Goal: Information Seeking & Learning: Learn about a topic

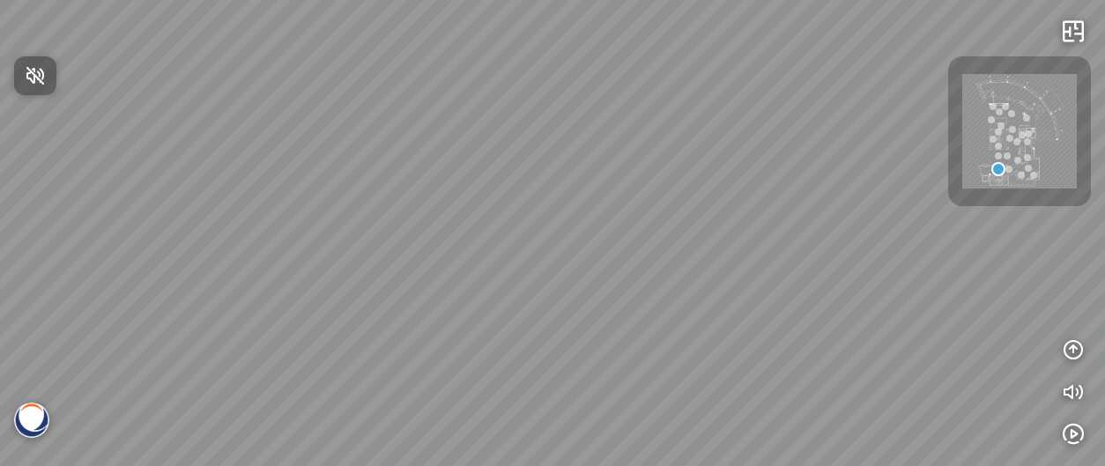
drag, startPoint x: 649, startPoint y: 271, endPoint x: 670, endPoint y: 321, distance: 53.3
click at [670, 321] on div at bounding box center [552, 233] width 1105 height 466
click at [686, 252] on div at bounding box center [552, 233] width 1105 height 466
drag, startPoint x: 728, startPoint y: 237, endPoint x: 744, endPoint y: 236, distance: 16.8
click at [744, 236] on div at bounding box center [552, 233] width 1105 height 466
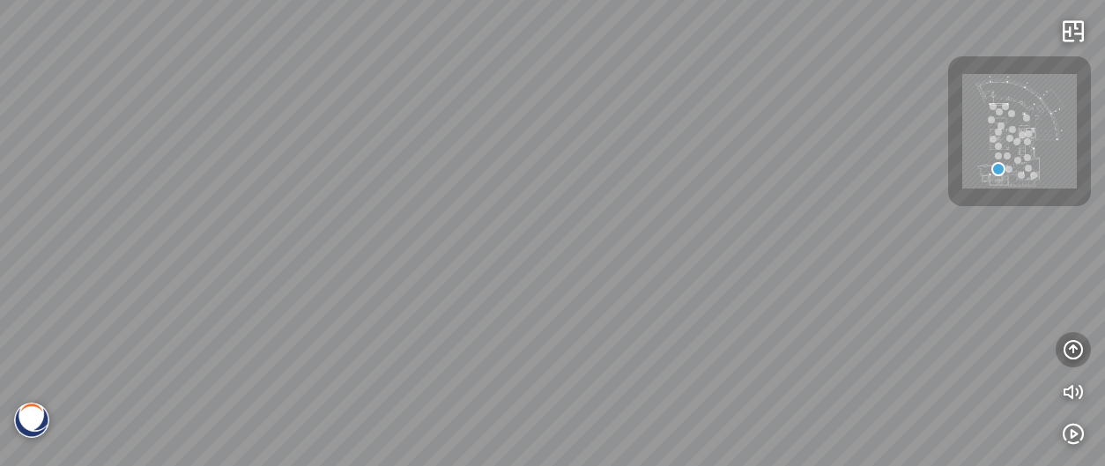
click at [1075, 349] on icon "button" at bounding box center [1072, 349] width 21 height 21
drag, startPoint x: 696, startPoint y: 292, endPoint x: 956, endPoint y: 330, distance: 262.6
click at [951, 332] on div at bounding box center [552, 233] width 1105 height 466
drag, startPoint x: 811, startPoint y: 264, endPoint x: 842, endPoint y: 263, distance: 30.9
click at [846, 263] on div at bounding box center [552, 233] width 1105 height 466
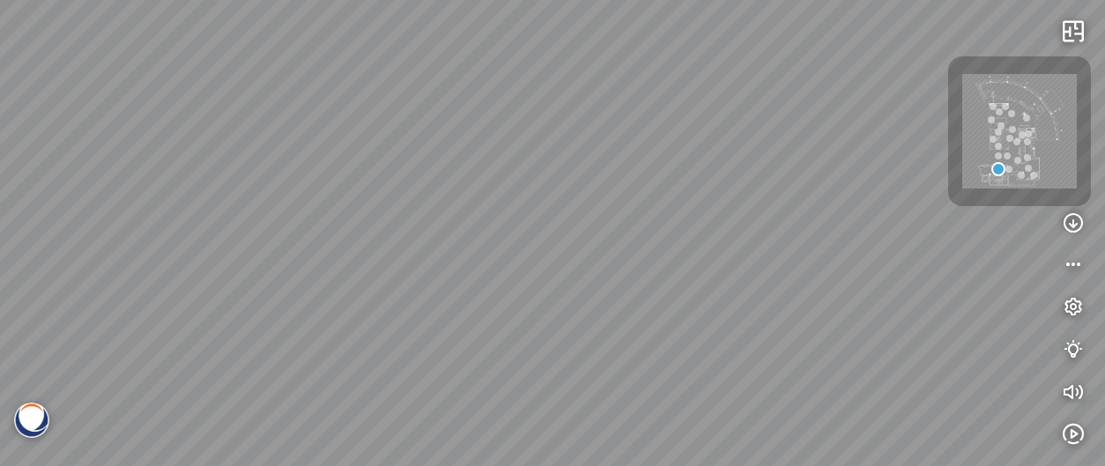
drag, startPoint x: 707, startPoint y: 265, endPoint x: 870, endPoint y: 270, distance: 162.2
click at [867, 270] on div at bounding box center [552, 233] width 1105 height 466
drag, startPoint x: 709, startPoint y: 265, endPoint x: 850, endPoint y: 251, distance: 141.7
click at [842, 249] on div at bounding box center [552, 233] width 1105 height 466
drag, startPoint x: 759, startPoint y: 324, endPoint x: 761, endPoint y: 364, distance: 39.7
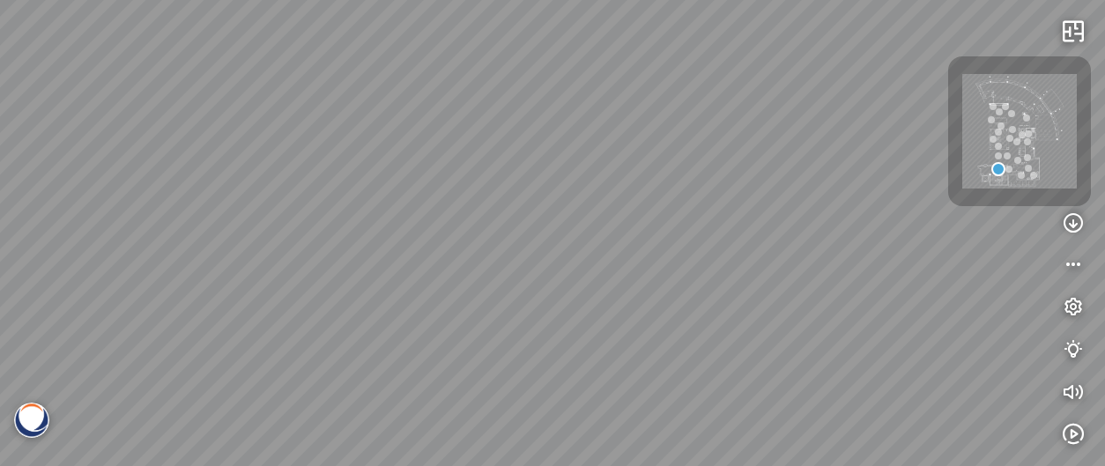
click at [771, 372] on div at bounding box center [552, 233] width 1105 height 466
click at [712, 352] on div at bounding box center [552, 233] width 1105 height 466
drag, startPoint x: 670, startPoint y: 415, endPoint x: 670, endPoint y: 425, distance: 9.7
click at [670, 424] on div at bounding box center [552, 233] width 1105 height 466
drag, startPoint x: 648, startPoint y: 230, endPoint x: 721, endPoint y: 134, distance: 120.2
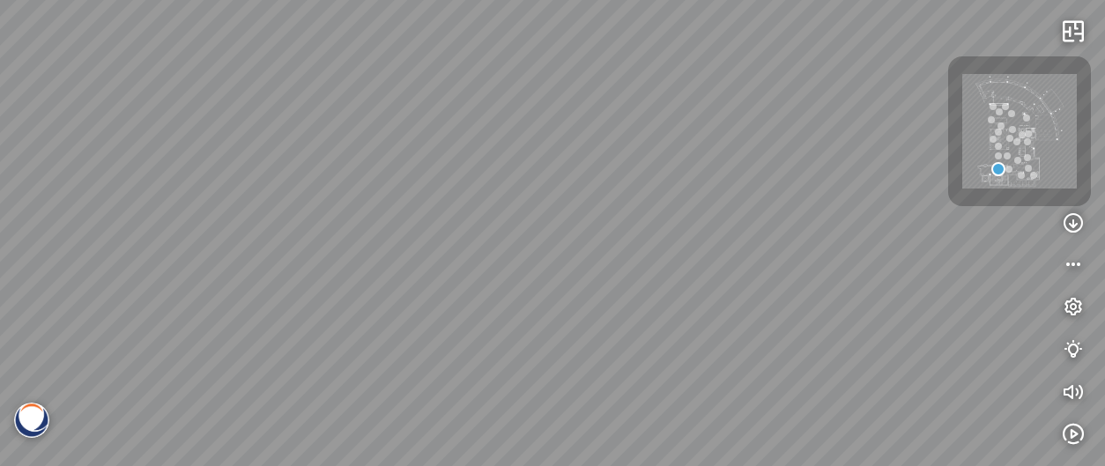
click at [714, 144] on div at bounding box center [552, 233] width 1105 height 466
drag, startPoint x: 693, startPoint y: 194, endPoint x: 729, endPoint y: 126, distance: 76.4
click at [726, 133] on div at bounding box center [552, 233] width 1105 height 466
drag, startPoint x: 720, startPoint y: 236, endPoint x: 735, endPoint y: 148, distance: 89.4
click at [733, 158] on div at bounding box center [552, 233] width 1105 height 466
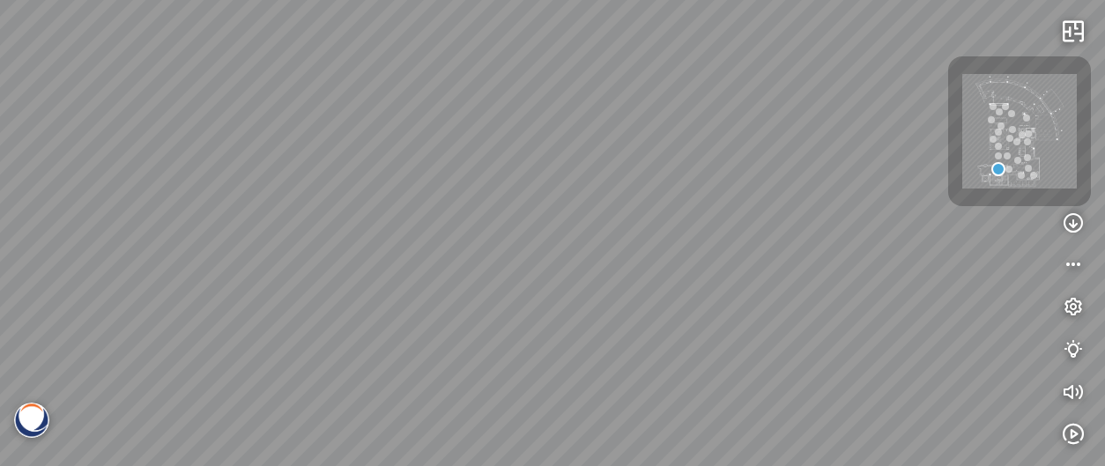
drag, startPoint x: 759, startPoint y: 180, endPoint x: 773, endPoint y: 166, distance: 19.3
click at [770, 168] on div at bounding box center [552, 233] width 1105 height 466
drag, startPoint x: 599, startPoint y: 246, endPoint x: 935, endPoint y: 358, distance: 353.8
click at [989, 361] on div at bounding box center [552, 233] width 1105 height 466
click at [678, 271] on div at bounding box center [552, 233] width 1105 height 466
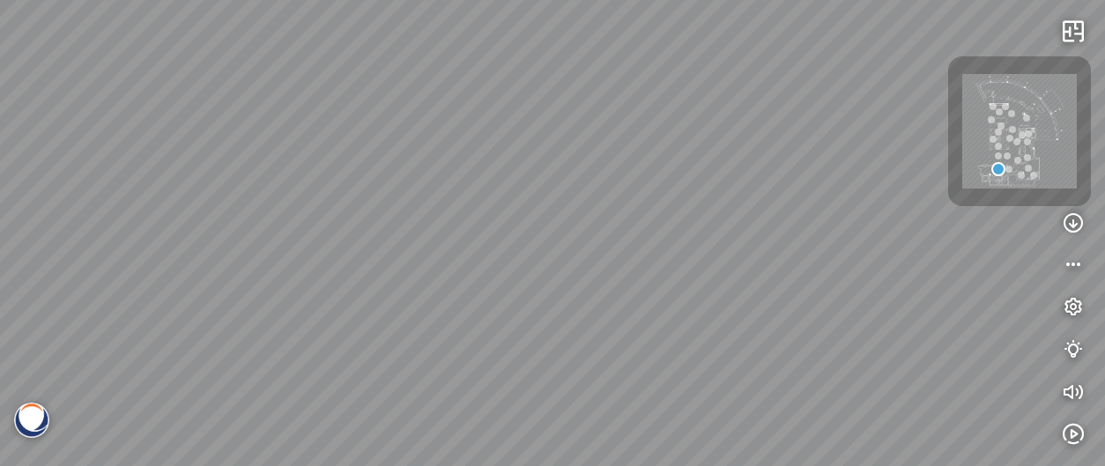
drag, startPoint x: 678, startPoint y: 271, endPoint x: 587, endPoint y: 269, distance: 91.7
click at [559, 266] on div at bounding box center [552, 233] width 1105 height 466
drag, startPoint x: 734, startPoint y: 293, endPoint x: 733, endPoint y: 334, distance: 40.5
click at [735, 327] on div at bounding box center [552, 233] width 1105 height 466
click at [1071, 214] on icon "button" at bounding box center [1072, 222] width 21 height 21
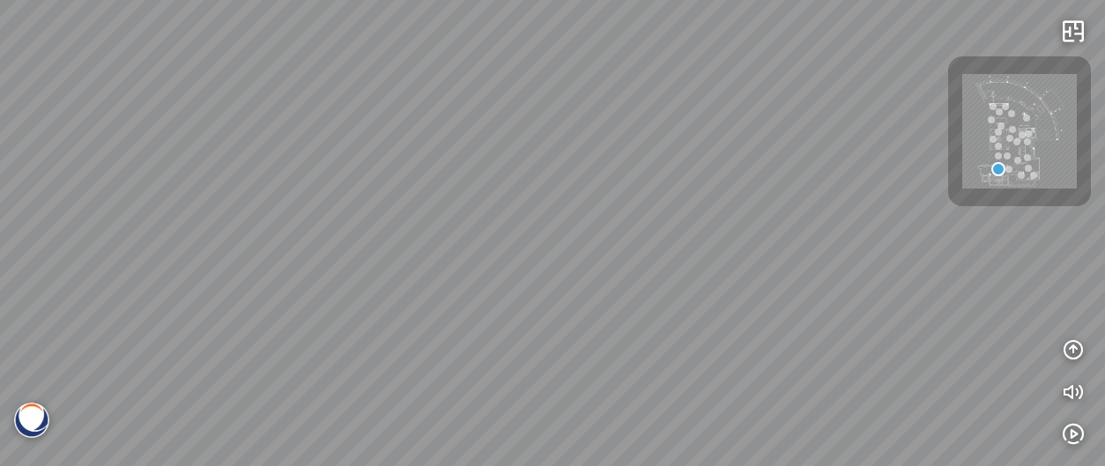
click at [1014, 166] on img at bounding box center [1019, 131] width 115 height 115
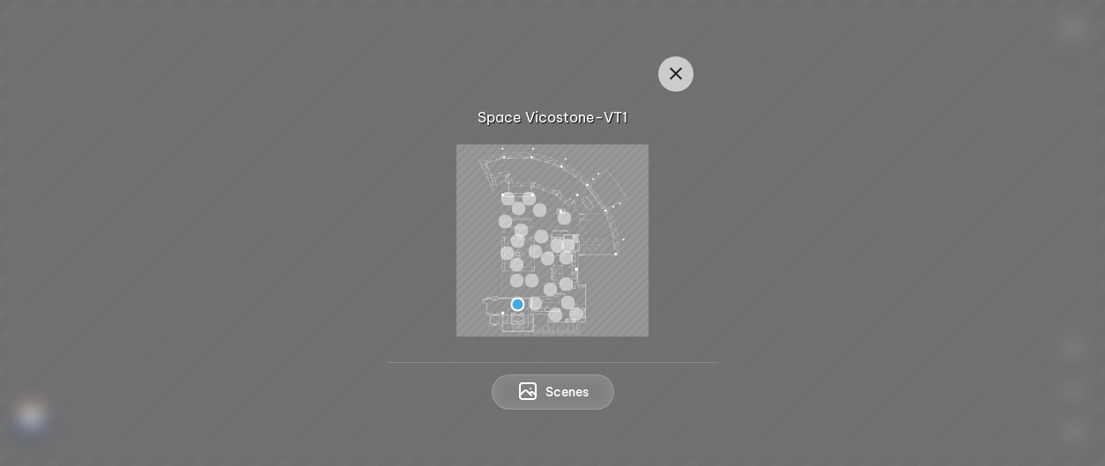
click at [534, 300] on div at bounding box center [535, 304] width 14 height 14
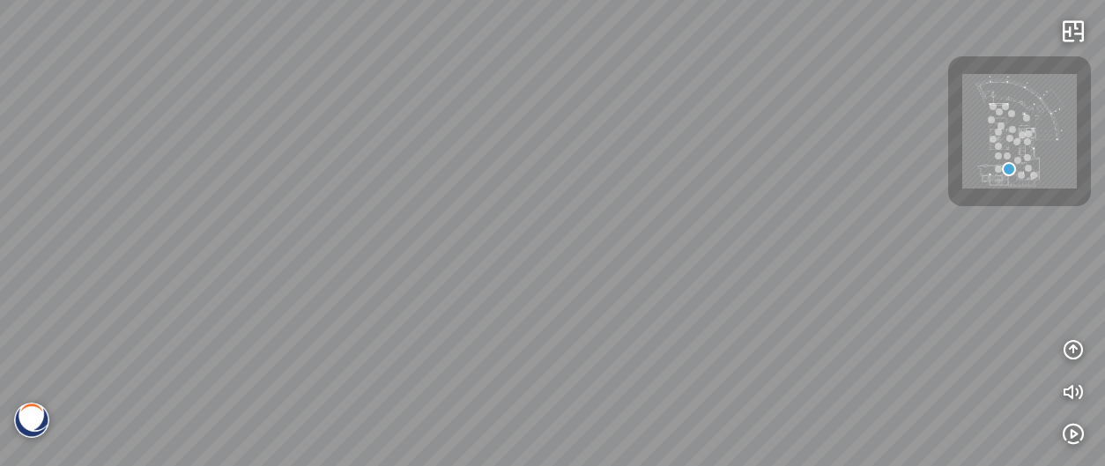
drag, startPoint x: 707, startPoint y: 255, endPoint x: 732, endPoint y: 345, distance: 93.4
click at [729, 326] on div at bounding box center [552, 233] width 1105 height 466
drag, startPoint x: 623, startPoint y: 300, endPoint x: 748, endPoint y: 251, distance: 134.2
click at [744, 251] on div "Argento - BQ8780 Gan Eden® - BQ8881 Argento - BQ8780" at bounding box center [552, 233] width 1105 height 466
drag, startPoint x: 668, startPoint y: 344, endPoint x: 713, endPoint y: 200, distance: 151.3
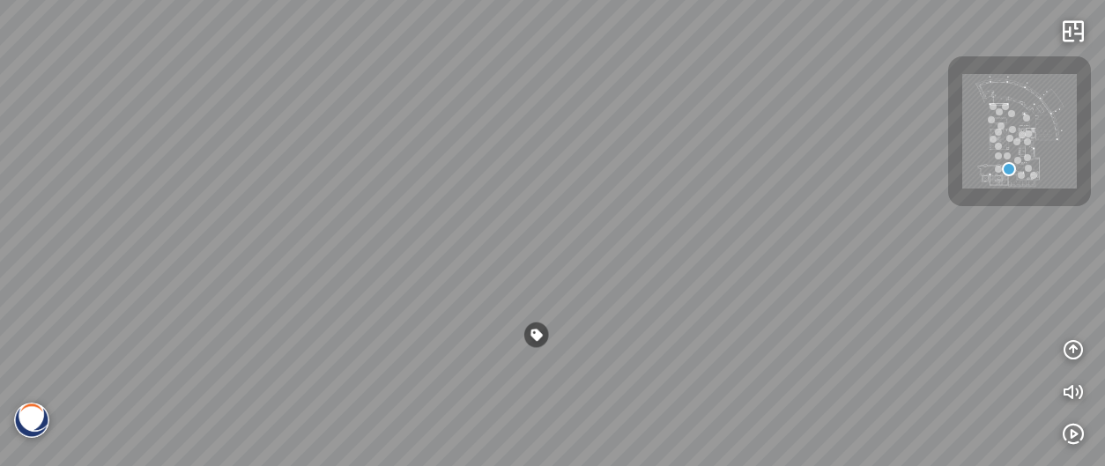
click at [712, 203] on div "Argento - BQ8780 Gan Eden® - BQ8881 Argento - BQ8780" at bounding box center [552, 233] width 1105 height 466
click at [690, 267] on div "Argento - BQ8780 Gan Eden® - BQ8881 Argento - BQ8780" at bounding box center [552, 233] width 1105 height 466
drag, startPoint x: 569, startPoint y: 282, endPoint x: 763, endPoint y: 317, distance: 197.0
click at [720, 310] on div "Argento - BQ8780 Gan Eden® - BQ8881 Argento - BQ8780" at bounding box center [552, 233] width 1105 height 466
drag, startPoint x: 706, startPoint y: 289, endPoint x: 734, endPoint y: 289, distance: 28.2
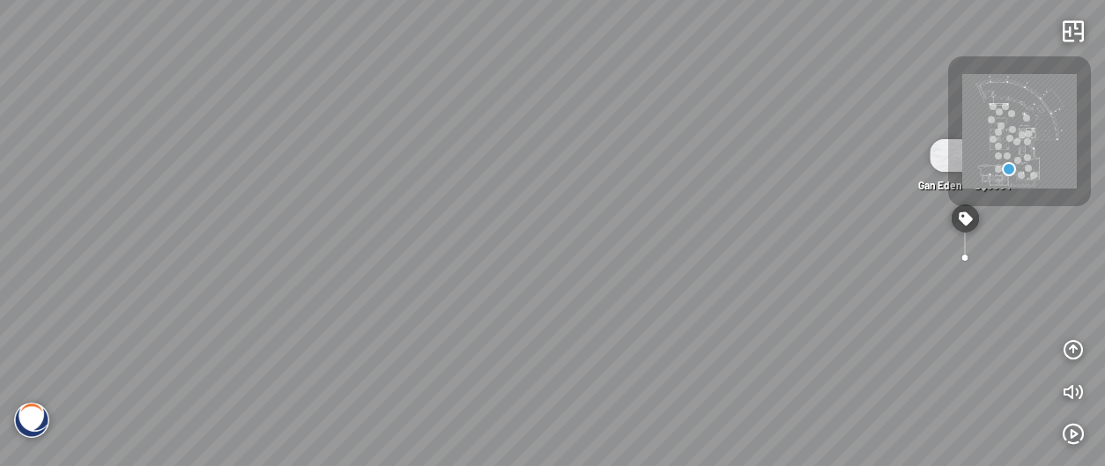
click at [734, 289] on div "Argento - BQ8780 Gan Eden® - BQ8881 Argento - BQ8780" at bounding box center [552, 233] width 1105 height 466
drag, startPoint x: 712, startPoint y: 300, endPoint x: 722, endPoint y: 310, distance: 13.7
click at [716, 302] on div "Argento - BQ8780 Gan Eden® - BQ8881 Argento - BQ8780" at bounding box center [552, 233] width 1105 height 466
drag, startPoint x: 581, startPoint y: 311, endPoint x: 693, endPoint y: 315, distance: 112.0
click at [693, 315] on div "Argento - BQ8780 Gan Eden® - BQ8881 Argento - BQ8780" at bounding box center [552, 233] width 1105 height 466
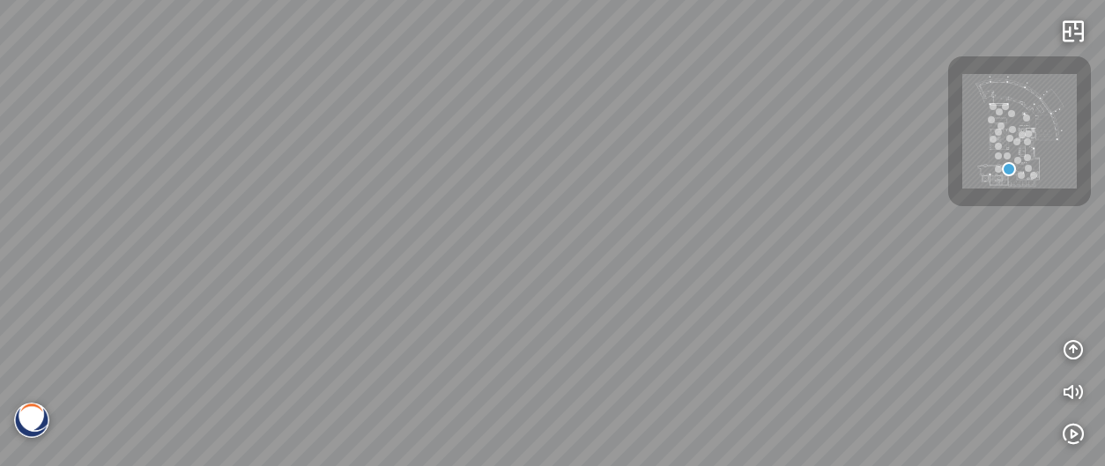
drag, startPoint x: 485, startPoint y: 294, endPoint x: 535, endPoint y: 292, distance: 49.4
click at [511, 292] on div "Argento - BQ8780 Gan Eden® - BQ8881 Argento - BQ8780" at bounding box center [552, 233] width 1105 height 466
drag, startPoint x: 534, startPoint y: 275, endPoint x: 666, endPoint y: 275, distance: 132.1
click at [669, 274] on div "Argento - BQ8780 Gan Eden® - BQ8881 Argento - BQ8780" at bounding box center [552, 233] width 1105 height 466
drag, startPoint x: 616, startPoint y: 360, endPoint x: 618, endPoint y: 350, distance: 10.7
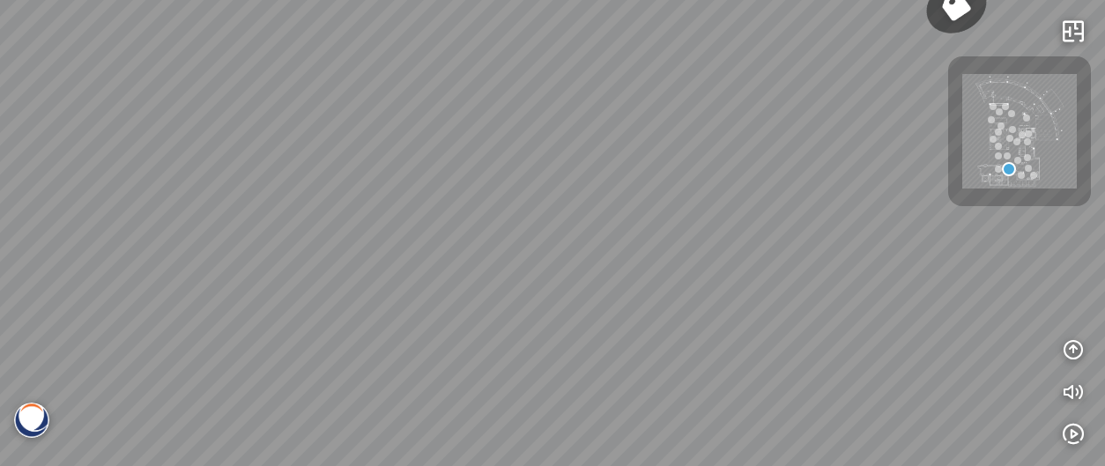
click at [626, 376] on div "Argento - BQ8780 Gan Eden® - BQ8881 Argento - BQ8780" at bounding box center [552, 233] width 1105 height 466
click at [557, 419] on div "Argento - BQ8780 Gan Eden® - BQ8881 Argento - BQ8780" at bounding box center [552, 233] width 1105 height 466
click at [555, 329] on div "Argento - BQ8780 Gan Eden® - BQ8881 Argento - BQ8780" at bounding box center [552, 233] width 1105 height 466
drag, startPoint x: 637, startPoint y: 271, endPoint x: 640, endPoint y: 428, distance: 156.9
click at [640, 428] on div "Argento - BQ8780 Gan Eden® - BQ8881 Argento - BQ8780" at bounding box center [552, 233] width 1105 height 466
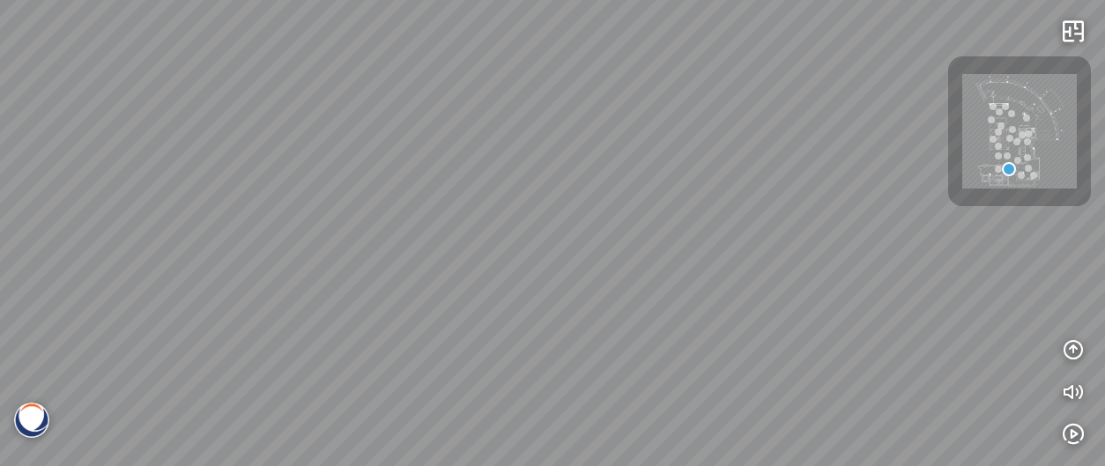
drag, startPoint x: 573, startPoint y: 270, endPoint x: 577, endPoint y: 346, distance: 75.9
click at [577, 356] on div "Argento - BQ8780 Gan Eden® - BQ8881 Argento - BQ8780" at bounding box center [552, 233] width 1105 height 466
drag, startPoint x: 483, startPoint y: 301, endPoint x: 536, endPoint y: 336, distance: 63.0
click at [531, 333] on div "Argento - BQ8780 Gan Eden® - BQ8881 Argento - BQ8780" at bounding box center [552, 233] width 1105 height 466
drag, startPoint x: 390, startPoint y: 302, endPoint x: 600, endPoint y: 252, distance: 215.6
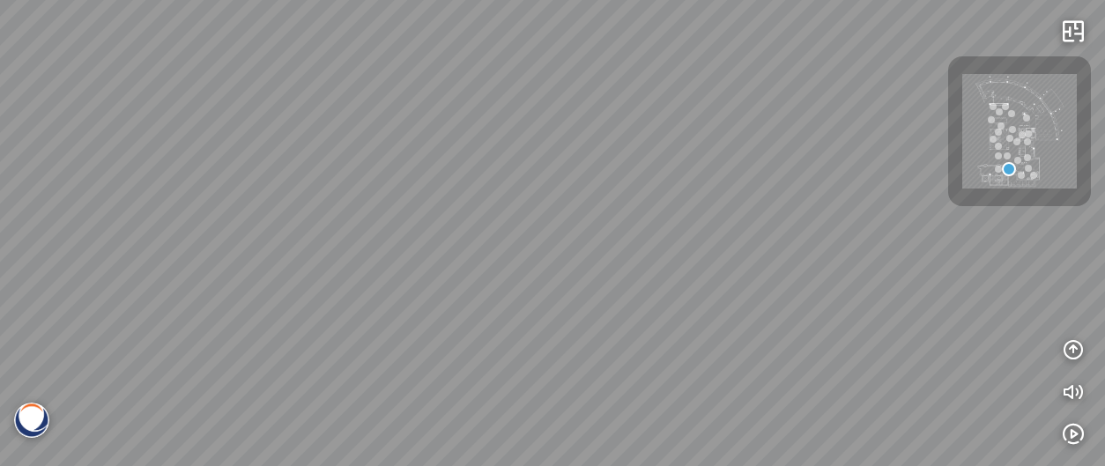
click at [600, 252] on div "Argento - BQ8780 Gan Eden® - BQ8881 Argento - BQ8780" at bounding box center [552, 233] width 1105 height 466
drag, startPoint x: 551, startPoint y: 296, endPoint x: 724, endPoint y: 319, distance: 175.1
click at [710, 322] on div "Argento - BQ8780 Gan Eden® - BQ8881 Argento - BQ8780" at bounding box center [552, 233] width 1105 height 466
drag
click at [671, 201] on div "Argento - BQ8780 Gan Eden® - BQ8881 Argento - BQ8780" at bounding box center [552, 233] width 1105 height 466
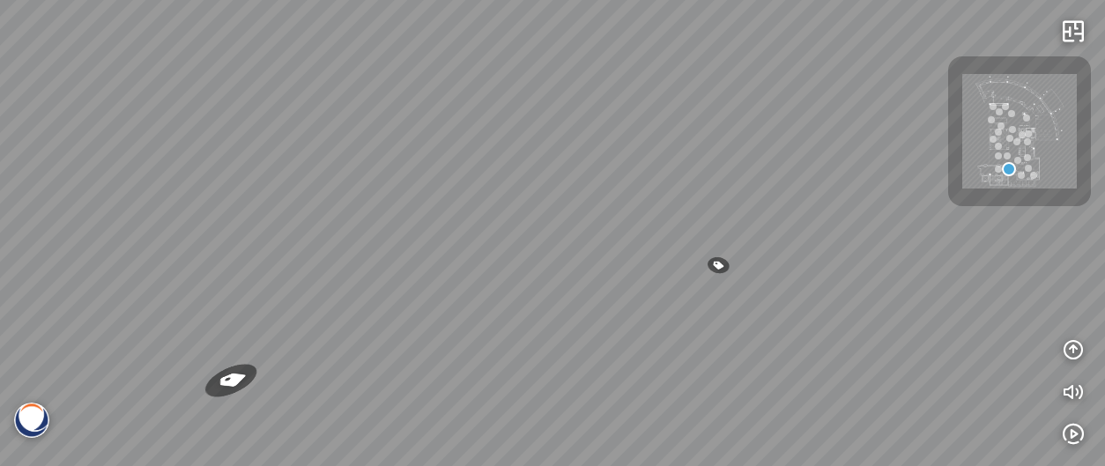
click at [639, 250] on div "Argento - BQ8780 Gan Eden® - BQ8881 Argento - BQ8780" at bounding box center [552, 233] width 1105 height 466
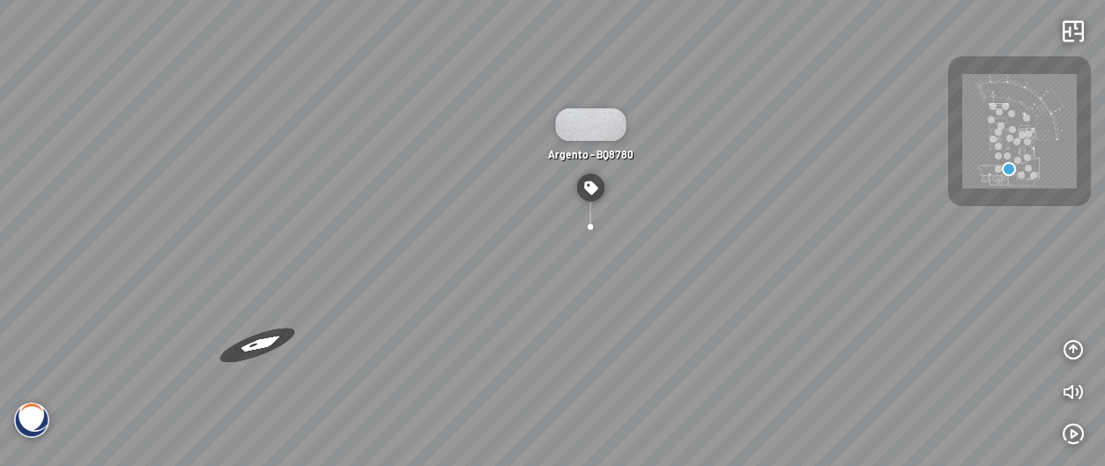
click at [640, 270] on div "Argento - BQ8780 Gan Eden® - BQ8881 Argento - BQ8780" at bounding box center [552, 233] width 1105 height 466
click at [597, 269] on div "Argento - BQ8780 Gan Eden® - BQ8881 Argento - BQ8780" at bounding box center [552, 233] width 1105 height 466
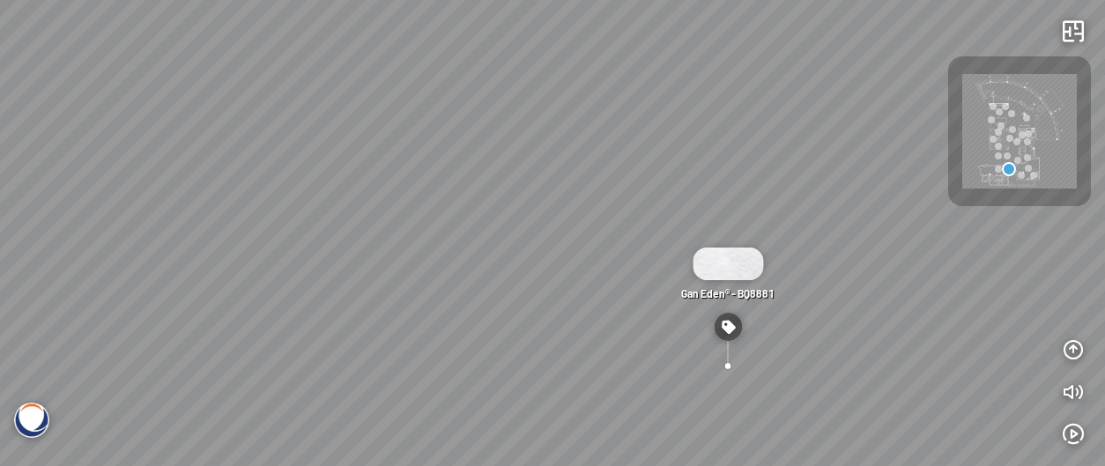
click at [671, 275] on div "Argento - BQ8780 Gan Eden® - BQ8881 Argento - BQ8780" at bounding box center [552, 233] width 1105 height 466
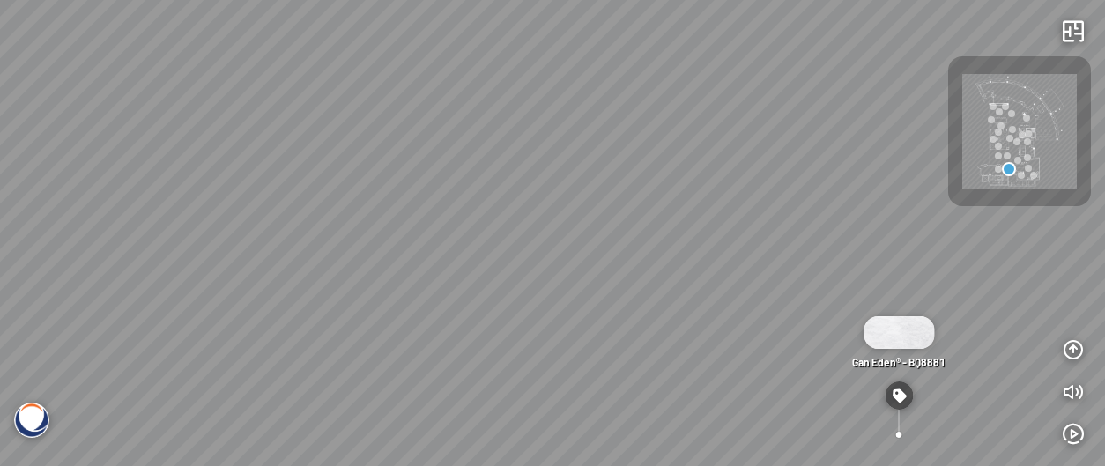
click at [605, 307] on div "Argento - BQ8780 Gan Eden® - BQ8881 Argento - BQ8780" at bounding box center [552, 233] width 1105 height 466
click at [643, 315] on div "Argento - BQ8780 Gan Eden® - BQ8881 Argento - BQ8780" at bounding box center [552, 233] width 1105 height 466
click at [689, 302] on div "Argento - BQ8780 Gan Eden® - BQ8881 Argento - BQ8780" at bounding box center [552, 233] width 1105 height 466
click at [486, 258] on div "Argento - BQ8780 Gan Eden® - BQ8881 Argento - BQ8780" at bounding box center [552, 233] width 1105 height 466
click at [537, 238] on div "Argento - BQ8780 Gan Eden® - BQ8881 Argento - BQ8780" at bounding box center [552, 233] width 1105 height 466
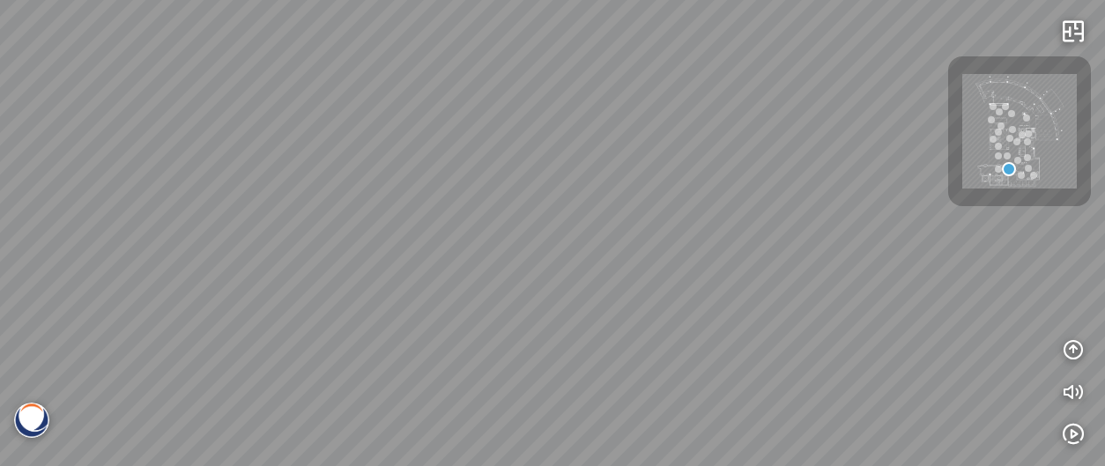
click at [577, 224] on div "Argento - BQ8780 Gan Eden® - BQ8881 Argento - BQ8780" at bounding box center [552, 233] width 1105 height 466
click at [562, 248] on div "Argento - BQ8780 Gan Eden® - BQ8881 Argento - BQ8780" at bounding box center [552, 233] width 1105 height 466
click at [533, 262] on div "Argento - BQ8780 Gan Eden® - BQ8881 Argento - BQ8780" at bounding box center [552, 233] width 1105 height 466
click at [602, 267] on div "Argento - BQ8780 Gan Eden® - BQ8881 Argento - BQ8780" at bounding box center [552, 233] width 1105 height 466
click at [1018, 160] on div at bounding box center [1017, 160] width 7 height 7
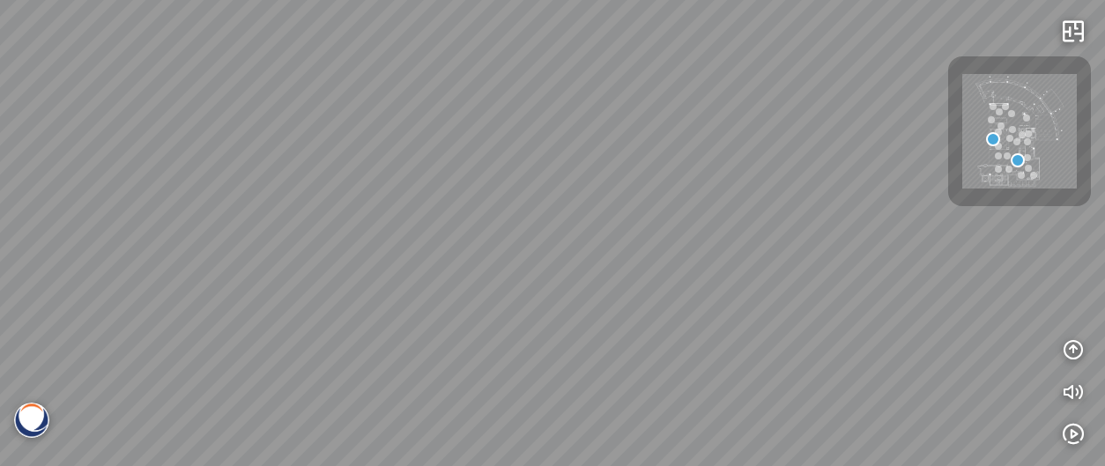
click at [475, 329] on div "Gan Eden® - BQ8881 Argento™ - BQ8780" at bounding box center [552, 233] width 1105 height 466
click at [658, 248] on div "Gan Eden® - BQ8881 Argento™ - BQ8780" at bounding box center [552, 233] width 1105 height 466
click at [712, 259] on div "Gan Eden® - BQ8881 Argento™ - BQ8780" at bounding box center [552, 233] width 1105 height 466
click at [1025, 135] on div at bounding box center [1028, 133] width 7 height 7
click at [758, 99] on div "Icelake® - BQ8668" at bounding box center [552, 233] width 1105 height 466
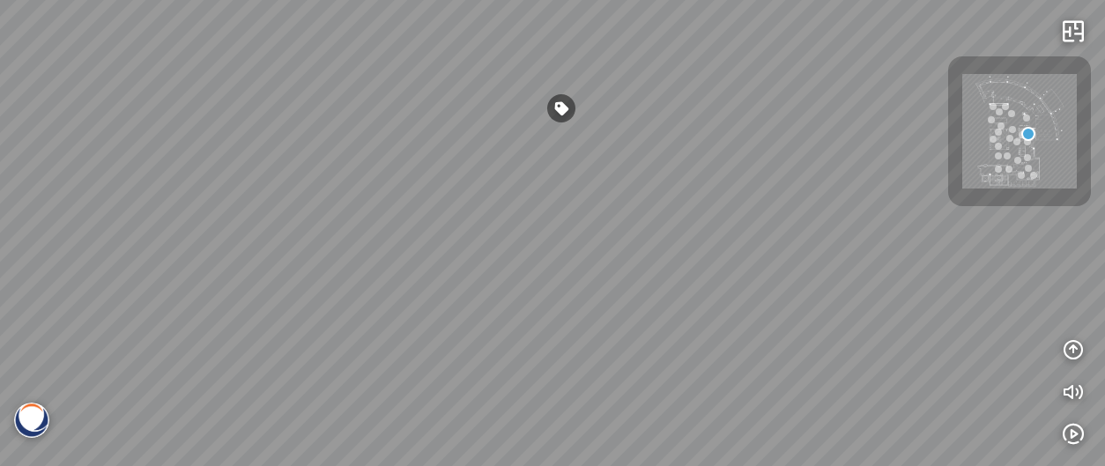
click at [685, 139] on div "Icelake® - BQ8668 Luce di Luna ® - BQ8690" at bounding box center [552, 233] width 1105 height 466
click at [750, 165] on div "Icelake® - BQ8668 Luce di Luna ® - BQ8690" at bounding box center [552, 233] width 1105 height 466
click at [661, 286] on div "Icelake® - BQ8668 Luce di Luna ® - BQ8690" at bounding box center [552, 233] width 1105 height 466
click at [611, 216] on div "Icelake® - BQ8668 Luce di Luna ® - BQ8690" at bounding box center [552, 233] width 1105 height 466
click at [575, 215] on div "Icelake® - BQ8668 Luce di Luna ® - BQ8690" at bounding box center [552, 233] width 1105 height 466
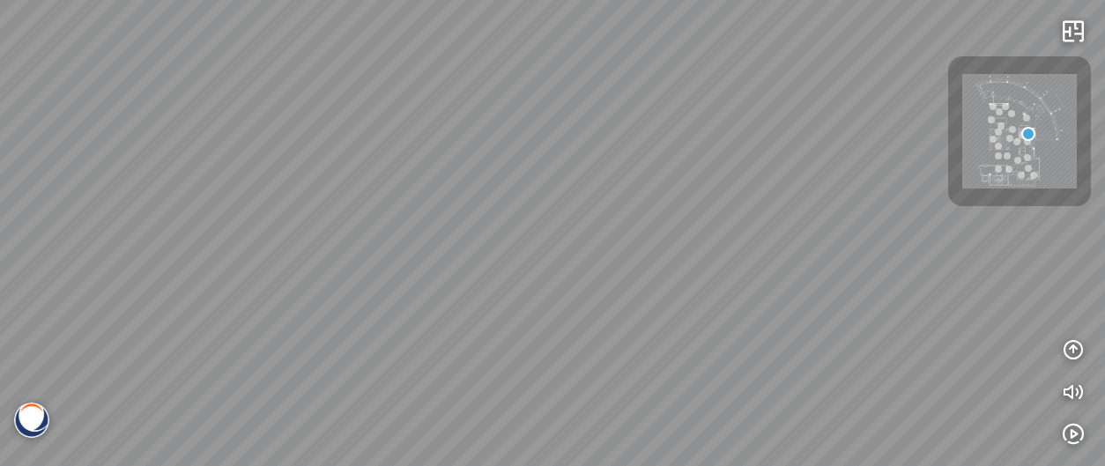
click at [557, 263] on div "Icelake® - BQ8668 Luce di Luna ® - BQ8690" at bounding box center [552, 233] width 1105 height 466
click at [564, 287] on div "Icelake® - BQ8668 Luce di Luna ® - BQ8690" at bounding box center [552, 233] width 1105 height 466
click at [536, 254] on div "Icelake® - BQ8668 Luce di Luna ® - BQ8690" at bounding box center [552, 233] width 1105 height 466
click at [652, 323] on div "Icelake® - BQ8668 Luce di Luna ® - BQ8690" at bounding box center [552, 233] width 1105 height 466
click at [626, 153] on div "Icelake® - BQ8668 Luce di Luna ® - BQ8690" at bounding box center [552, 233] width 1105 height 466
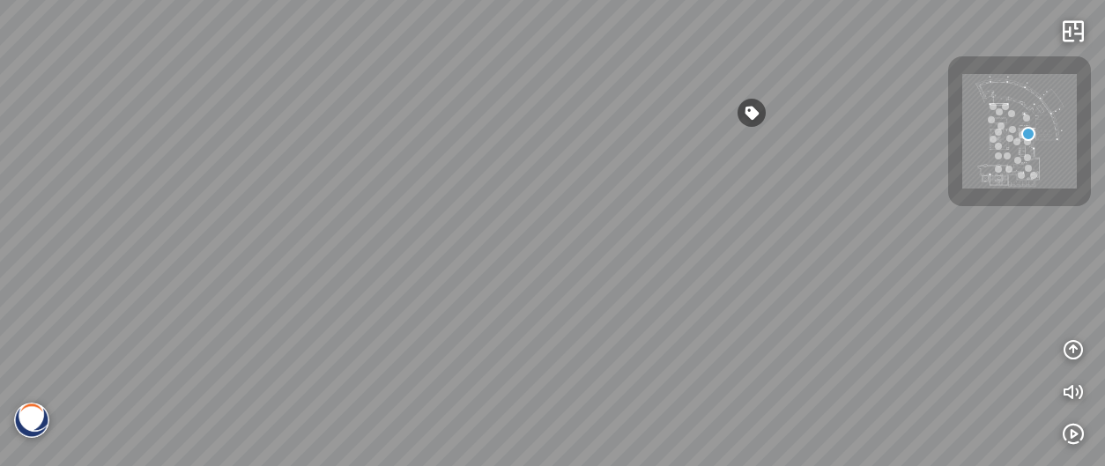
click at [569, 265] on div "Icelake® - BQ8668 Luce di Luna ® - BQ8690" at bounding box center [552, 233] width 1105 height 466
click at [643, 258] on div "Icelake® - BQ8668 Luce di Luna ® - BQ8690" at bounding box center [552, 233] width 1105 height 466
click at [669, 233] on div "Icelake® - BQ8668 Luce di Luna ® - BQ8690" at bounding box center [552, 233] width 1105 height 466
click at [635, 229] on div "Icelake® - BQ8668 Luce di Luna ® - BQ8690" at bounding box center [552, 233] width 1105 height 466
click at [659, 292] on div "Icelake® - BQ8668 Luce di Luna ® - BQ8690" at bounding box center [552, 233] width 1105 height 466
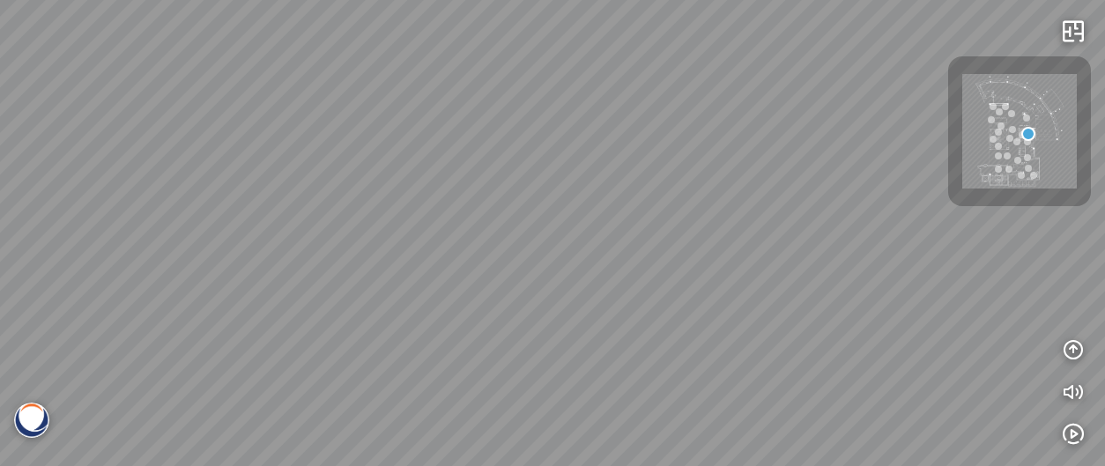
click at [681, 297] on div "Icelake® - BQ8668 Luce di Luna ® - BQ8690" at bounding box center [552, 233] width 1105 height 466
click at [672, 276] on div "Icelake® - BQ8668 Luce di Luna ® - BQ8690" at bounding box center [552, 233] width 1105 height 466
click at [689, 322] on div "Icelake® - BQ8668 Luce di Luna ® - BQ8690" at bounding box center [552, 233] width 1105 height 466
click at [674, 219] on div "Icelake® - BQ8668 Luce di Luna ® - BQ8690" at bounding box center [552, 233] width 1105 height 466
click at [694, 193] on div "Icelake® - BQ8668 Luce di Luna ® - BQ8690" at bounding box center [552, 233] width 1105 height 466
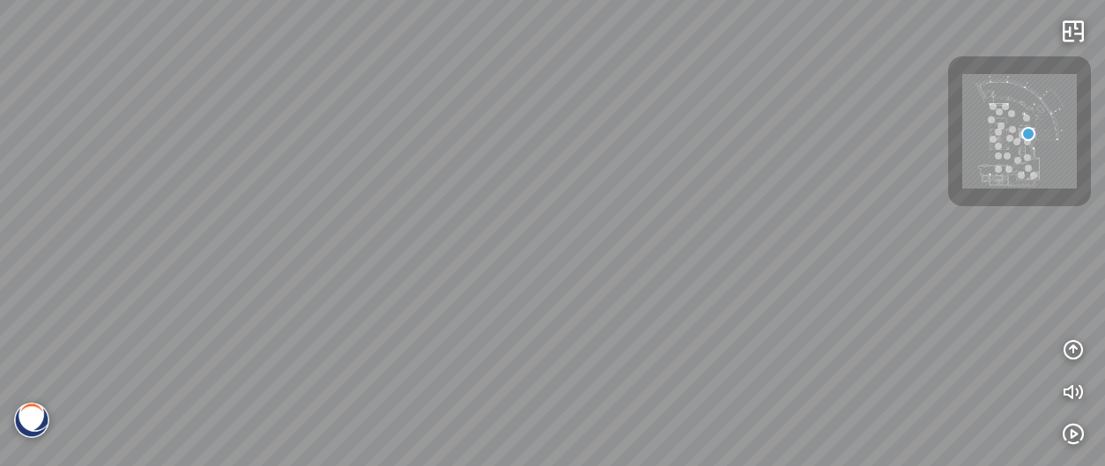
click at [678, 209] on div "Icelake® - BQ8668 Luce di Luna ® - BQ8690" at bounding box center [552, 233] width 1105 height 466
click at [686, 280] on div "Icelake® - BQ8668 Luce di Luna ® - BQ8690" at bounding box center [552, 233] width 1105 height 466
click at [697, 259] on div "Icelake® - BQ8668 Luce di Luna ® - BQ8690" at bounding box center [552, 233] width 1105 height 466
click at [663, 265] on div "Icelake® - BQ8668 Luce di Luna ® - BQ8690" at bounding box center [552, 233] width 1105 height 466
click at [592, 247] on div "Icelake® - BQ8668 Luce di Luna ® - BQ8690" at bounding box center [552, 233] width 1105 height 466
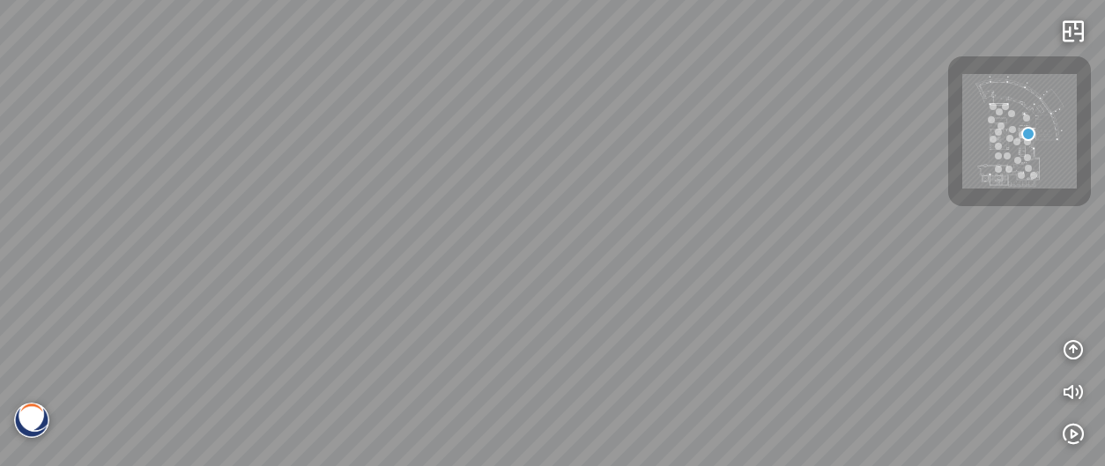
click at [595, 263] on div "Icelake® - BQ8668 Luce di Luna ® - BQ8690" at bounding box center [552, 233] width 1105 height 466
click at [559, 267] on div "Icelake® - BQ8668 Luce di Luna ® - BQ8690" at bounding box center [552, 233] width 1105 height 466
click at [590, 313] on div "Icelake® - BQ8668 Luce di Luna ® - BQ8690" at bounding box center [552, 233] width 1105 height 466
click at [677, 245] on div "Icelake® - BQ8668 Luce di Luna ® - BQ8690" at bounding box center [552, 233] width 1105 height 466
click at [656, 242] on div "Icelake® - BQ8668 Luce di Luna ® - BQ8690" at bounding box center [552, 233] width 1105 height 466
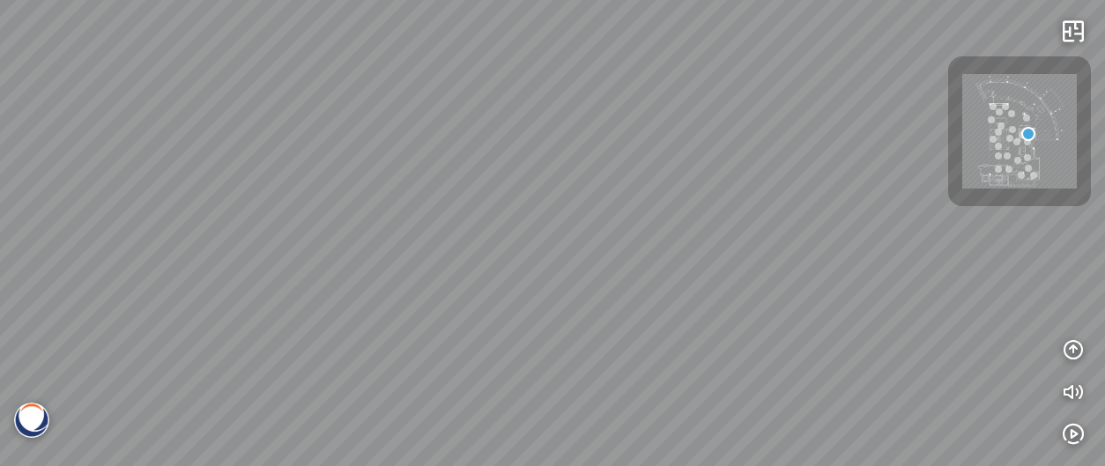
click at [1006, 109] on div at bounding box center [1005, 106] width 7 height 7
click at [833, 278] on div at bounding box center [552, 233] width 1105 height 466
click at [820, 222] on div at bounding box center [552, 233] width 1105 height 466
click at [761, 271] on div at bounding box center [552, 233] width 1105 height 466
click at [707, 174] on div at bounding box center [552, 233] width 1105 height 466
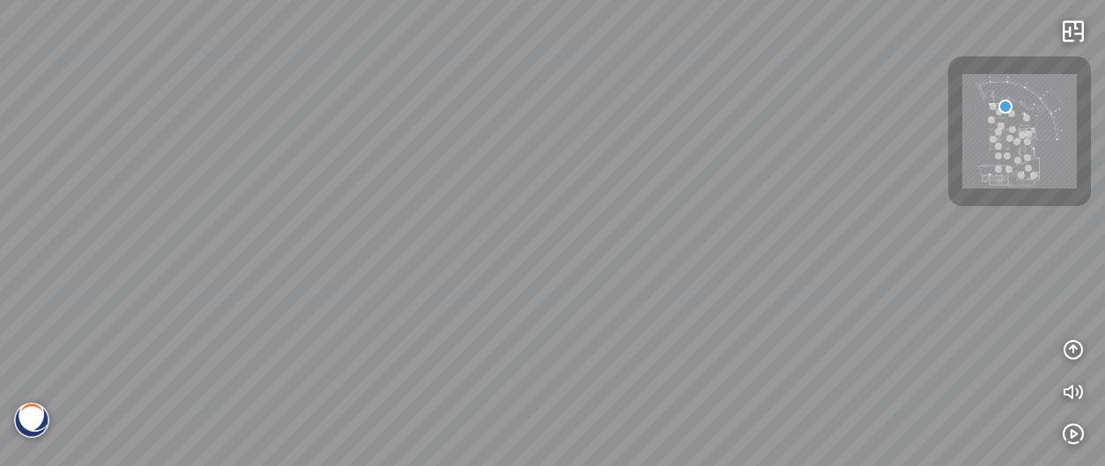
click at [694, 181] on div at bounding box center [552, 233] width 1105 height 466
click at [665, 195] on div at bounding box center [552, 233] width 1105 height 466
click at [774, 194] on div at bounding box center [552, 233] width 1105 height 466
click at [775, 197] on div at bounding box center [552, 233] width 1105 height 466
click at [826, 206] on div at bounding box center [552, 233] width 1105 height 466
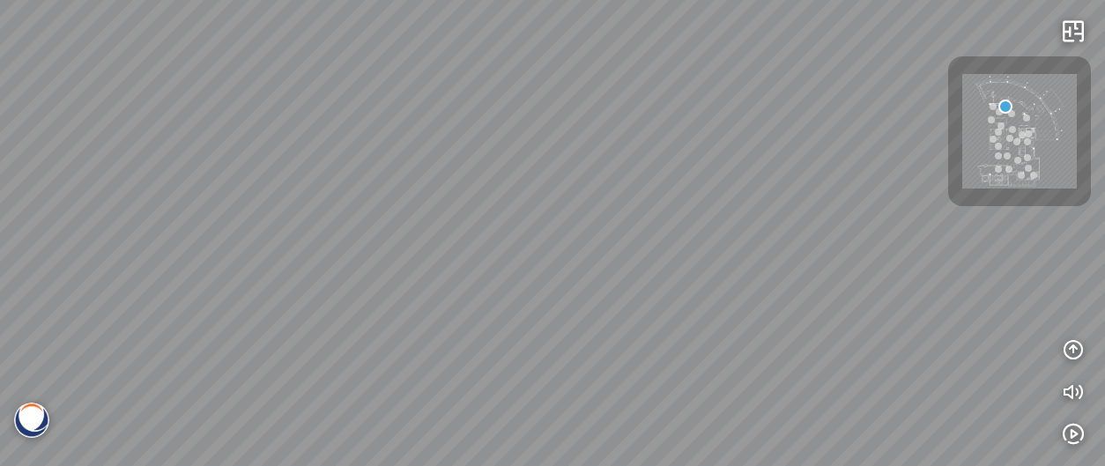
click at [816, 211] on div at bounding box center [552, 233] width 1105 height 466
click at [678, 130] on div at bounding box center [552, 233] width 1105 height 466
click at [595, 275] on div at bounding box center [552, 233] width 1105 height 466
click at [606, 175] on div at bounding box center [552, 233] width 1105 height 466
click at [585, 197] on div at bounding box center [552, 233] width 1105 height 466
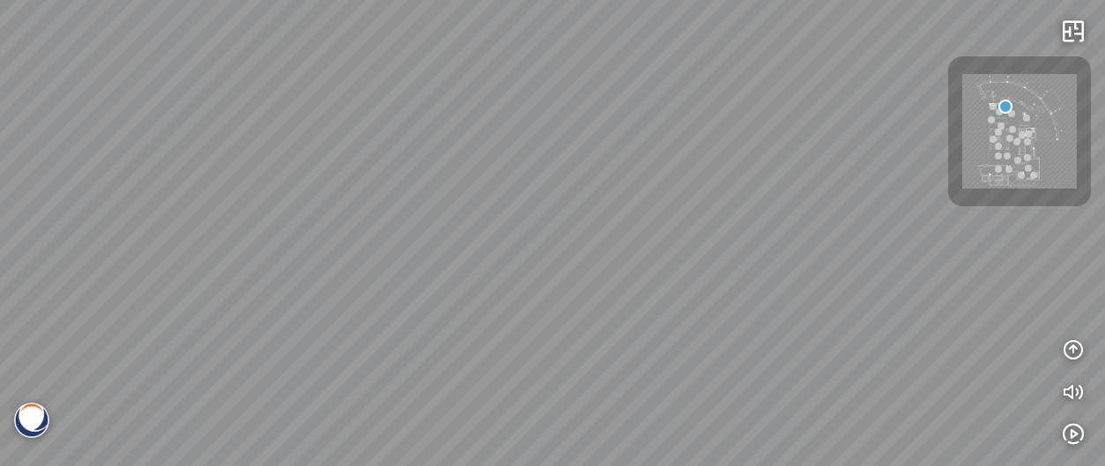
click at [516, 213] on div at bounding box center [552, 233] width 1105 height 466
click at [603, 33] on div at bounding box center [552, 233] width 1105 height 466
click at [760, 207] on div at bounding box center [552, 233] width 1105 height 466
click at [733, 241] on div at bounding box center [552, 233] width 1105 height 466
click at [752, 230] on div at bounding box center [552, 233] width 1105 height 466
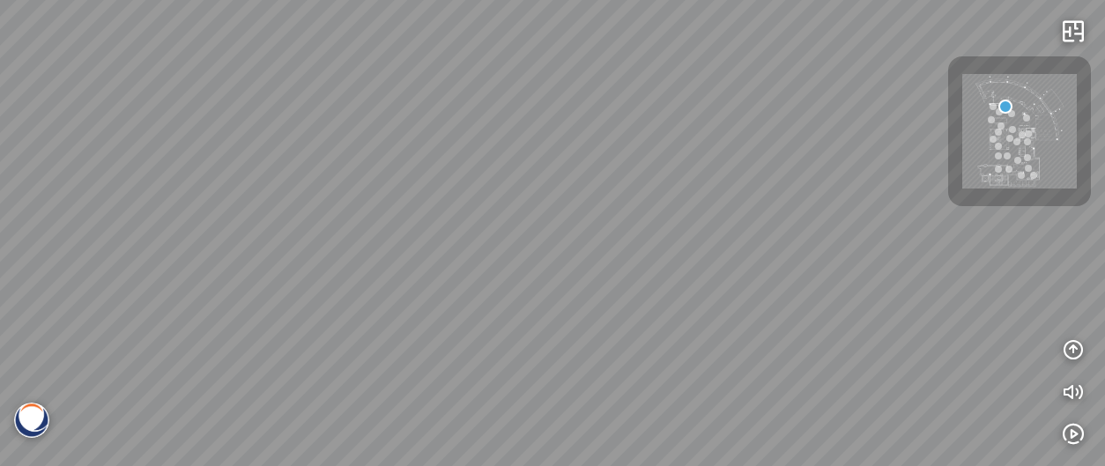
click at [989, 122] on div at bounding box center [991, 119] width 7 height 7
click at [659, 299] on div at bounding box center [552, 233] width 1105 height 466
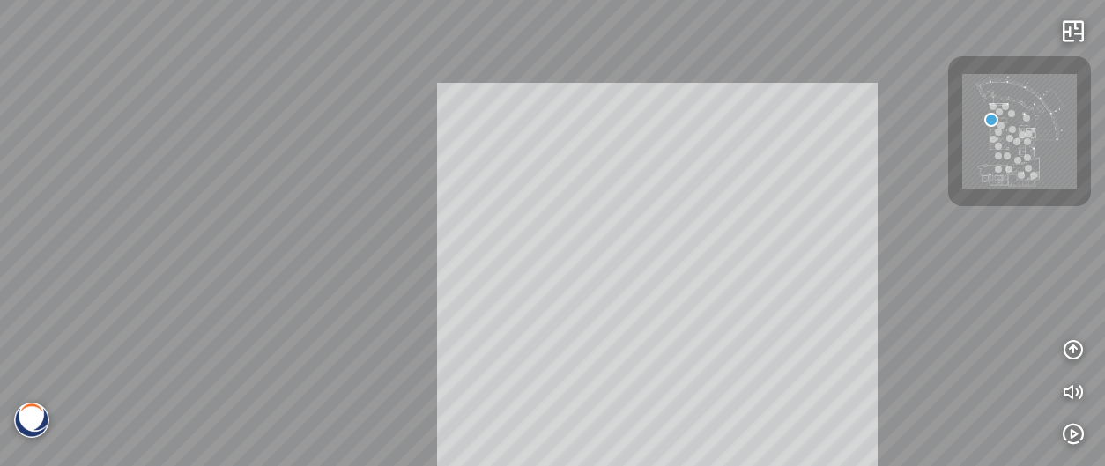
click at [763, 378] on div "Statuario® - BQ8628 Diamante® - BQ8788 INFO: krpano 1.20.8 (build 2020-09-15) I…" at bounding box center [552, 233] width 1105 height 466
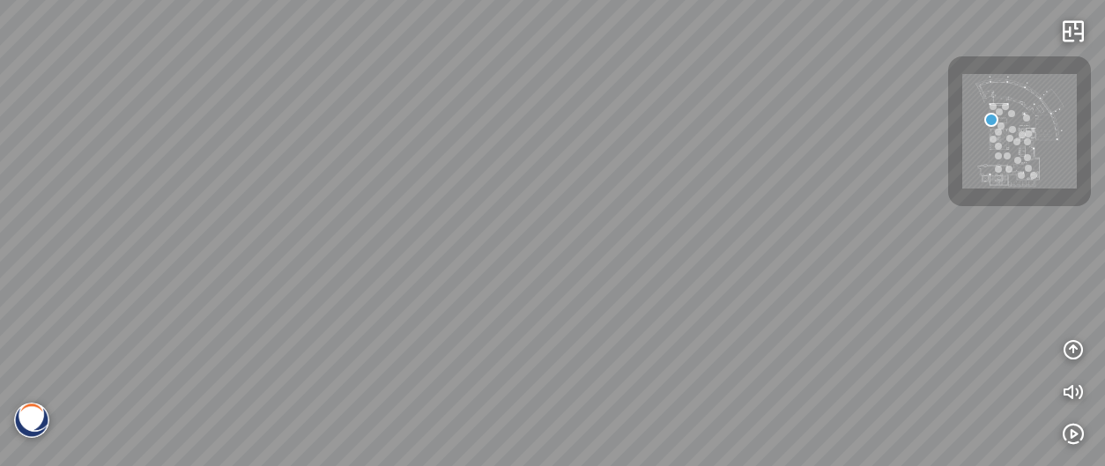
click at [607, 161] on div "Statuario® - BQ8628 Diamante® - BQ8788" at bounding box center [552, 233] width 1105 height 466
click at [544, 262] on div "Statuario® - BQ8628 Diamante® - BQ8788" at bounding box center [552, 233] width 1105 height 466
click at [607, 261] on div "Statuario® - BQ8628 Diamante® - BQ8788" at bounding box center [552, 233] width 1105 height 466
click at [638, 329] on div "Statuario® - BQ8628 Diamante® - BQ8788" at bounding box center [552, 233] width 1105 height 466
click at [593, 231] on div "Statuario® - BQ8628 Diamante® - BQ8788" at bounding box center [552, 233] width 1105 height 466
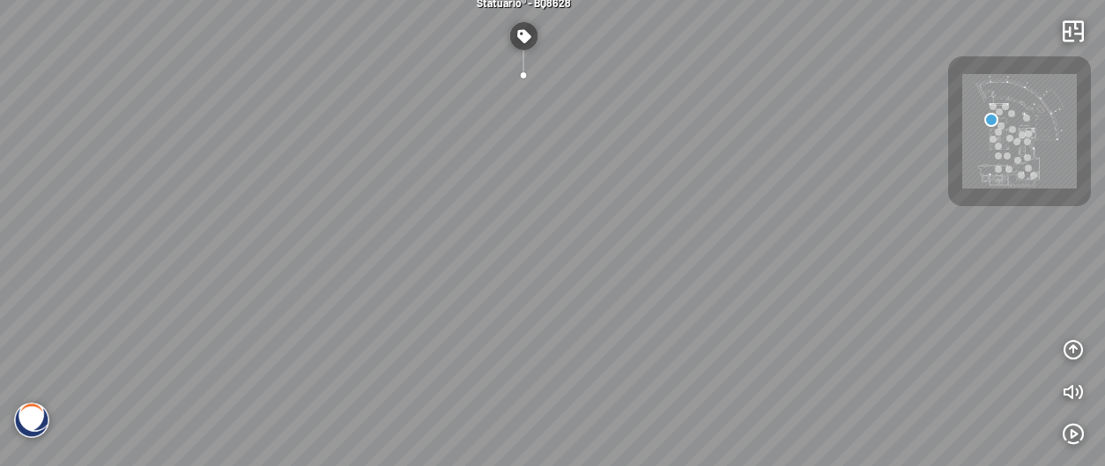
click at [675, 267] on div "Statuario® - BQ8628 Diamante® - BQ8788" at bounding box center [552, 233] width 1105 height 466
click at [726, 296] on div "Statuario® - BQ8628 Diamante® - BQ8788" at bounding box center [552, 233] width 1105 height 466
click at [697, 336] on div "Statuario® - BQ8628 Diamante® - BQ8788" at bounding box center [552, 233] width 1105 height 466
click at [700, 295] on div "Statuario® - BQ8628 Diamante® - BQ8788" at bounding box center [552, 233] width 1105 height 466
click at [492, 48] on div "Statuario® - BQ8628 Diamante® - BQ8788" at bounding box center [552, 233] width 1105 height 466
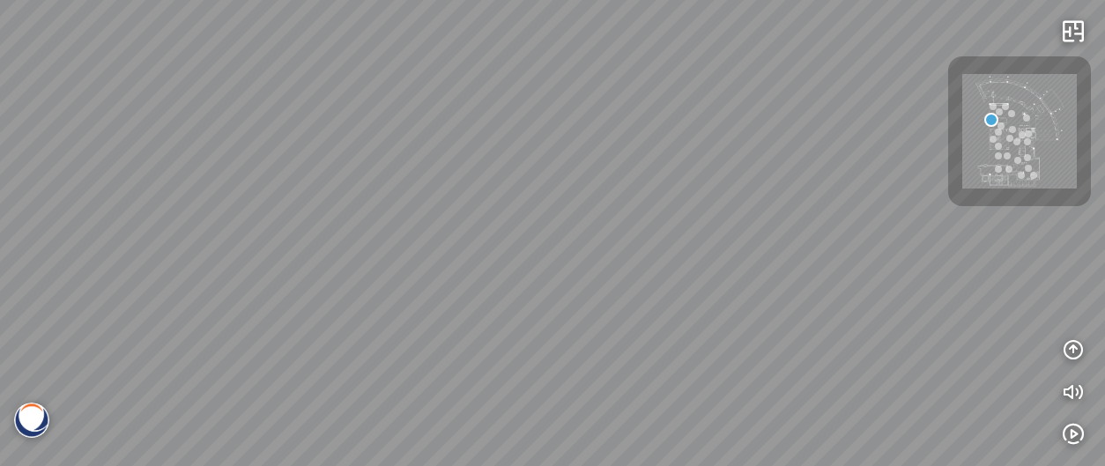
click at [477, 197] on div "Statuario® - BQ8628 Diamante® - BQ8788" at bounding box center [552, 233] width 1105 height 466
click at [548, 263] on div "Statuario® - BQ8628 Diamante® - BQ8788" at bounding box center [552, 233] width 1105 height 466
click at [631, 252] on div "Statuario® - BQ8628 Diamante® - BQ8788" at bounding box center [552, 233] width 1105 height 466
click at [633, 338] on div "Statuario® - BQ8628 Diamante® - BQ8788" at bounding box center [552, 233] width 1105 height 466
click at [644, 284] on div "Statuario® - BQ8628 Diamante® - BQ8788" at bounding box center [552, 233] width 1105 height 466
